Goal: Find specific page/section: Find specific page/section

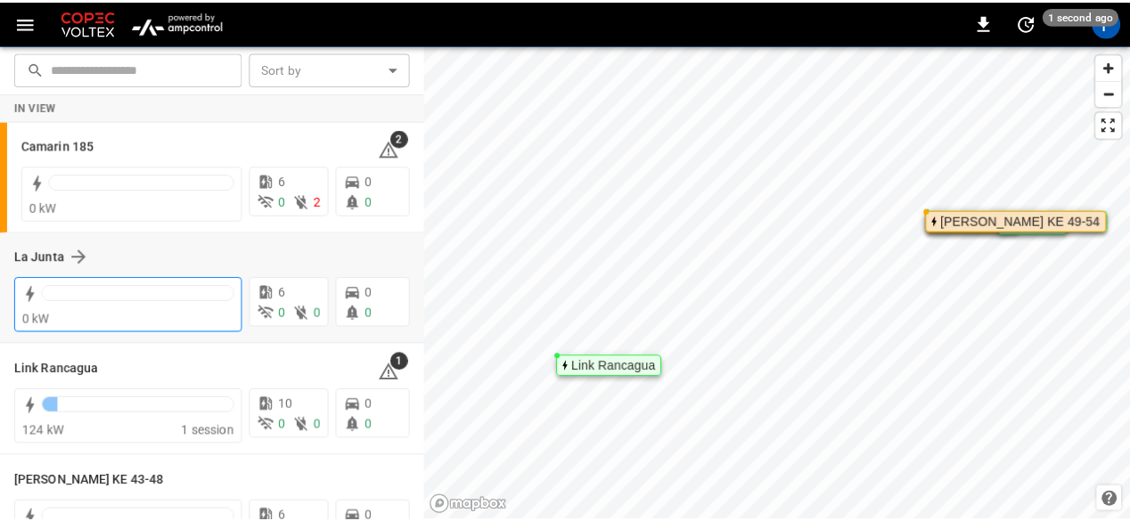
scroll to position [159, 0]
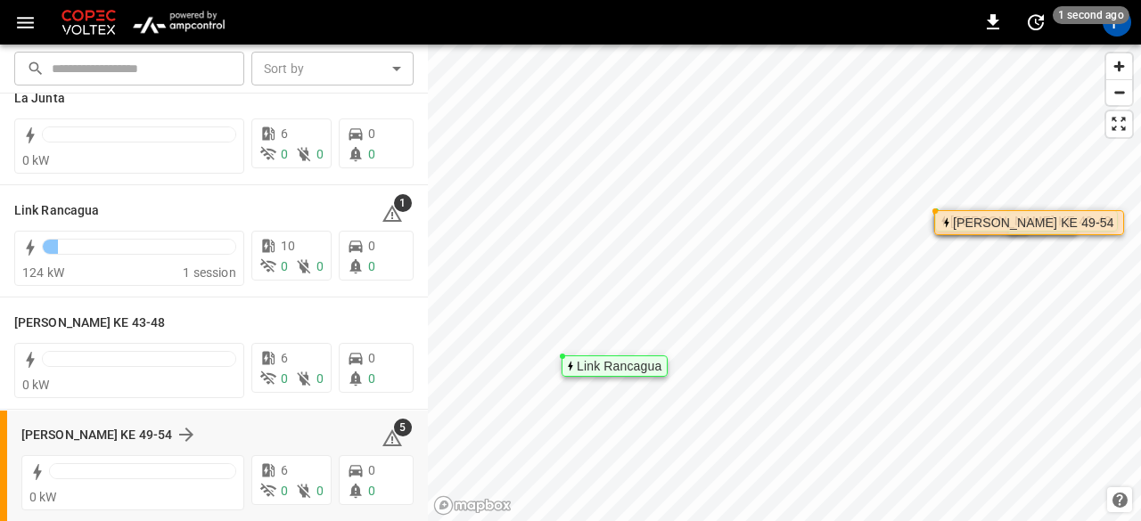
click at [134, 423] on div "[PERSON_NAME] KE 49-54 5" at bounding box center [217, 435] width 392 height 34
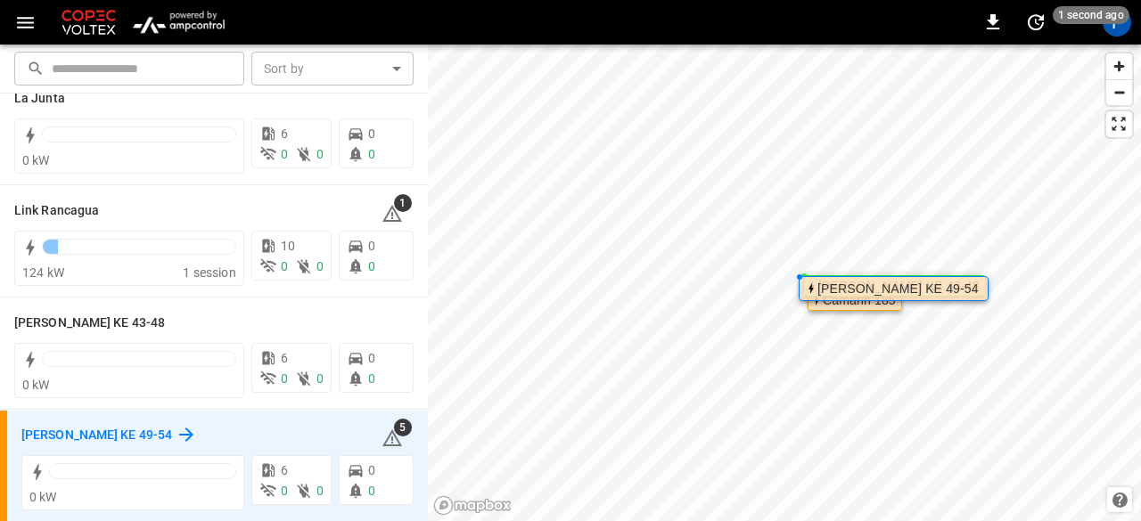
click at [122, 431] on h6 "[PERSON_NAME] KE 49-54" at bounding box center [96, 436] width 151 height 20
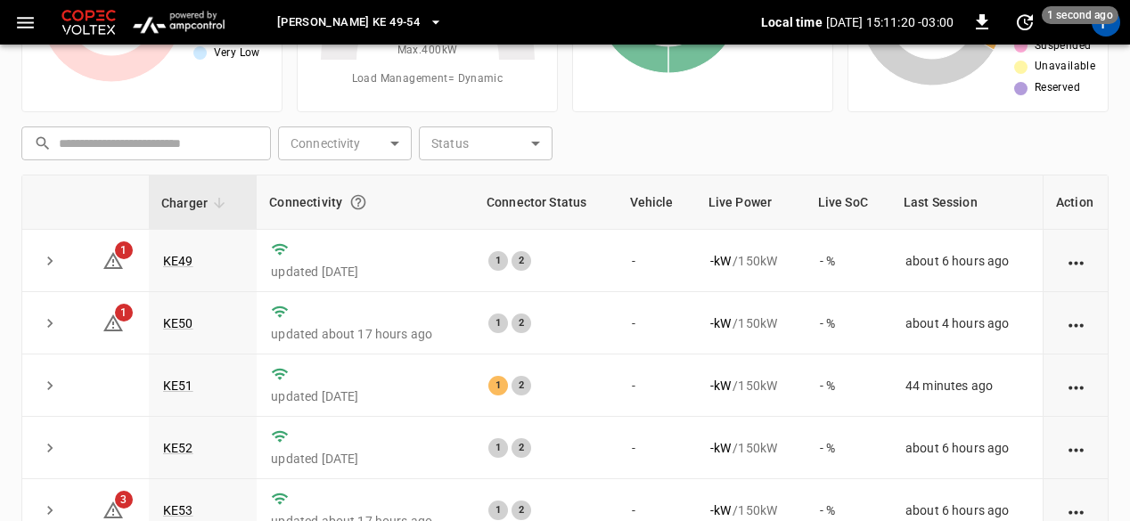
scroll to position [189, 0]
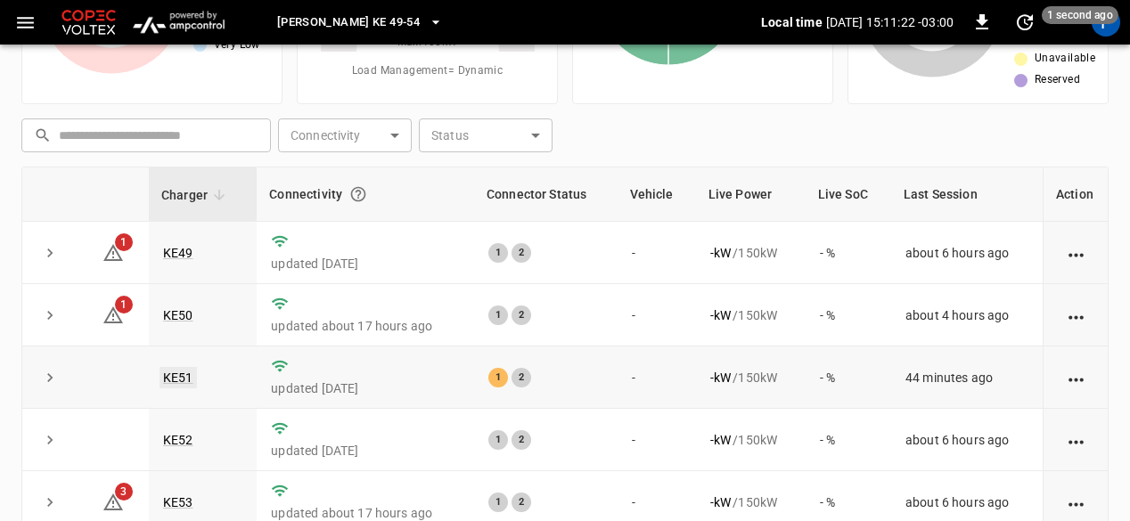
click at [182, 379] on link "KE51" at bounding box center [178, 377] width 37 height 21
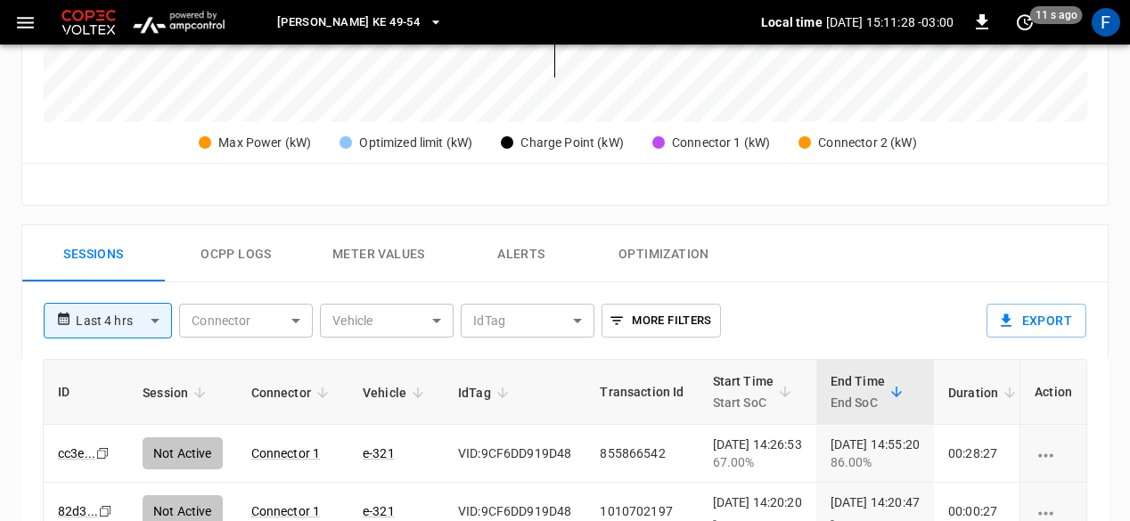
scroll to position [677, 0]
